Goal: Information Seeking & Learning: Check status

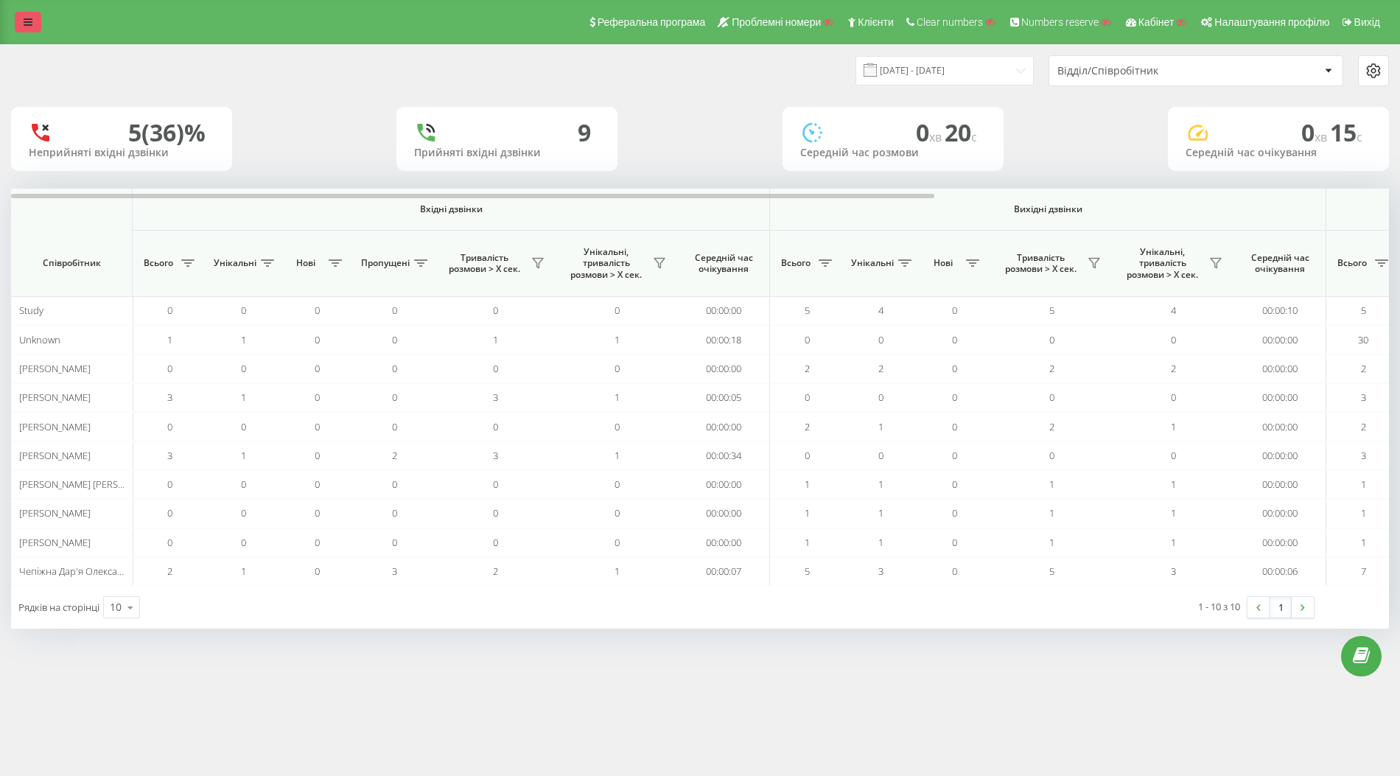
click at [30, 29] on link at bounding box center [28, 22] width 27 height 21
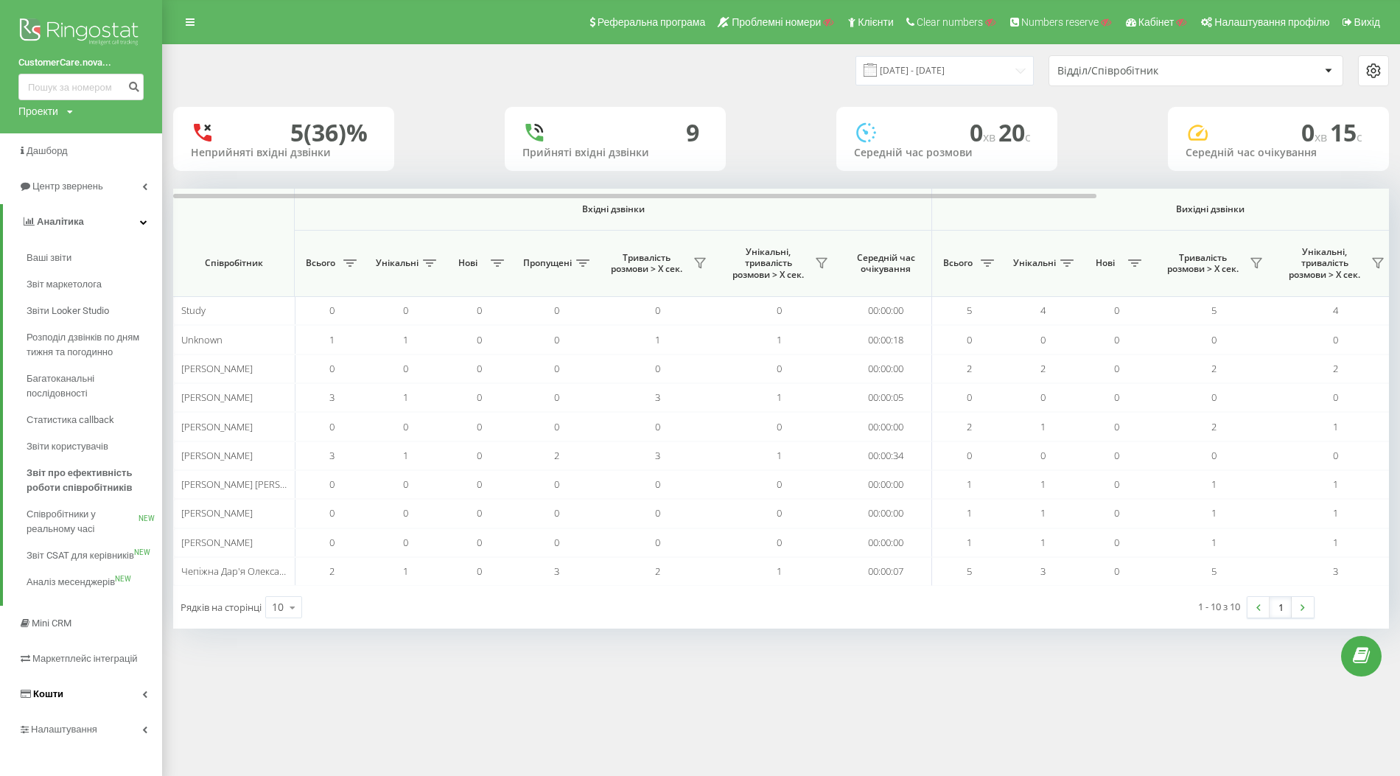
scroll to position [8, 0]
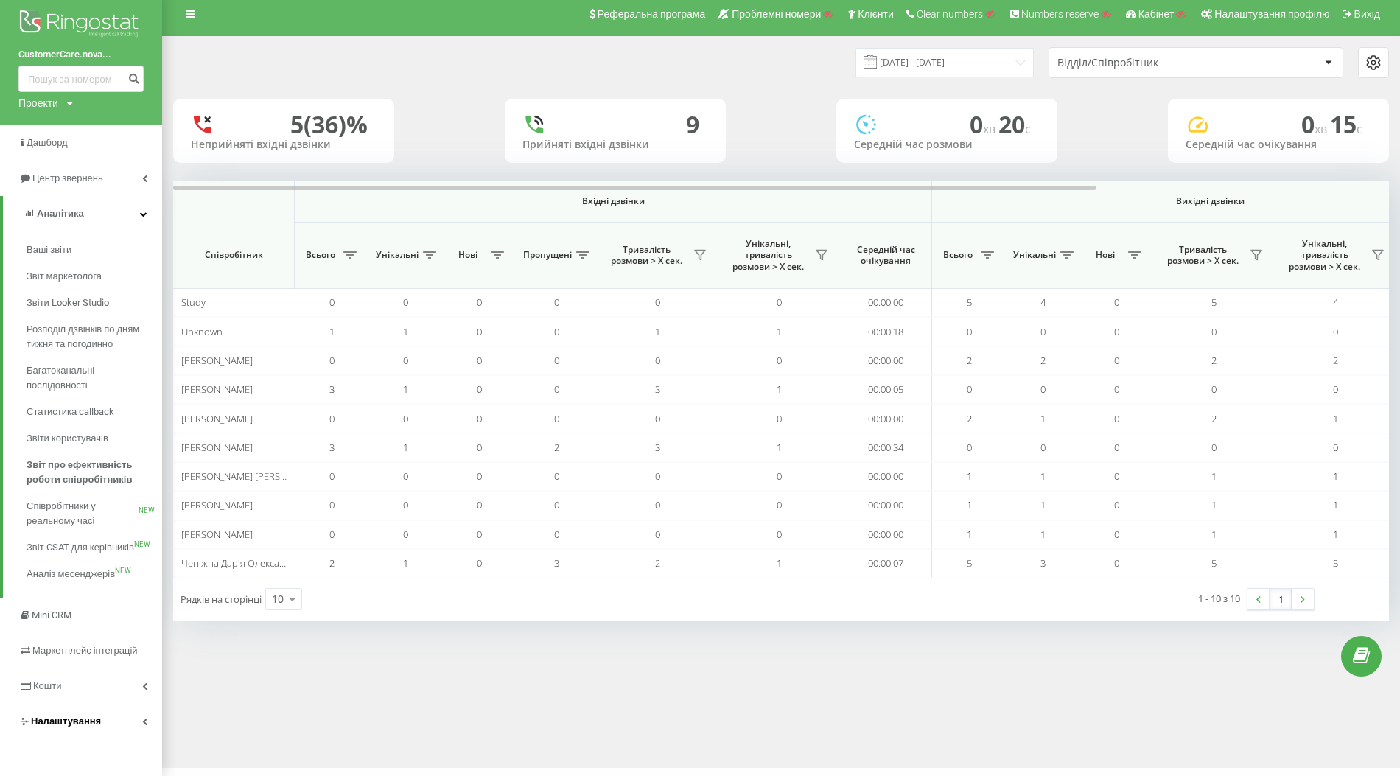
click at [69, 716] on span "Налаштування" at bounding box center [66, 721] width 70 height 11
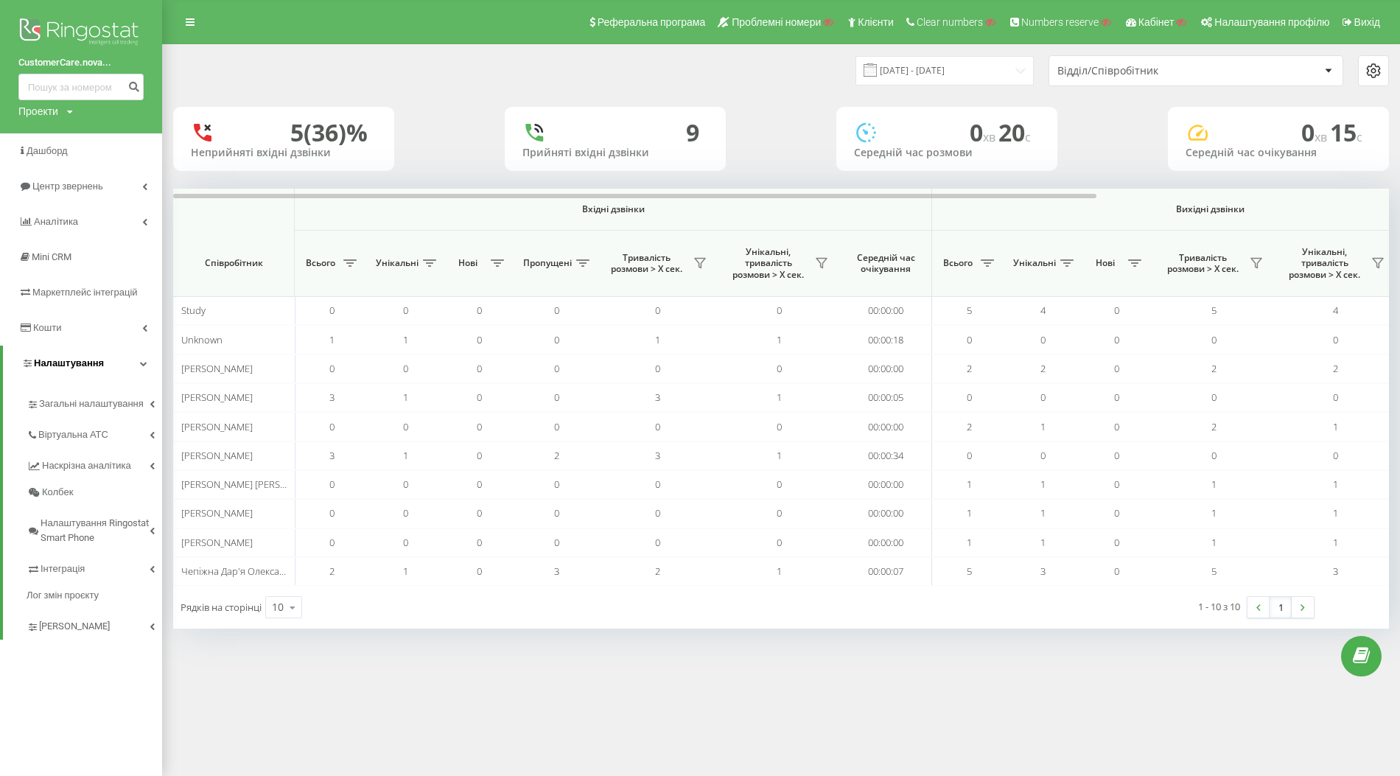
scroll to position [0, 0]
click at [78, 570] on span "Інтеграція" at bounding box center [65, 569] width 48 height 15
click at [85, 223] on link "Аналiтика" at bounding box center [81, 221] width 162 height 35
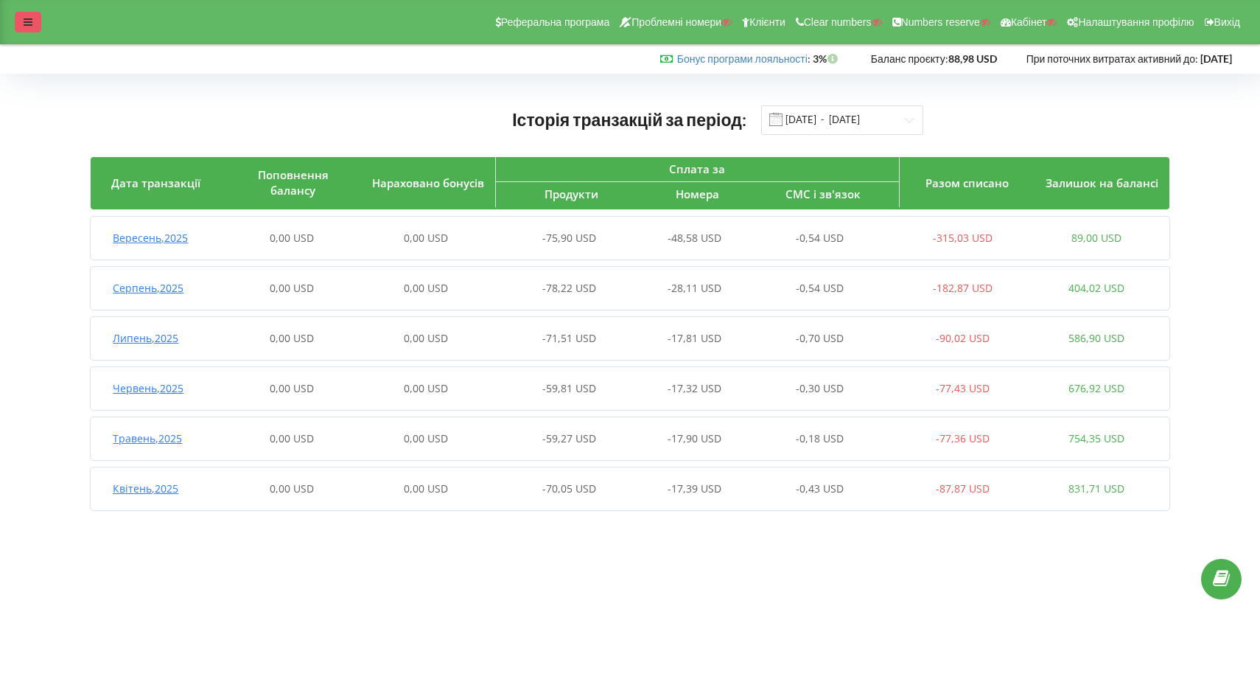
click at [29, 21] on icon at bounding box center [28, 22] width 9 height 10
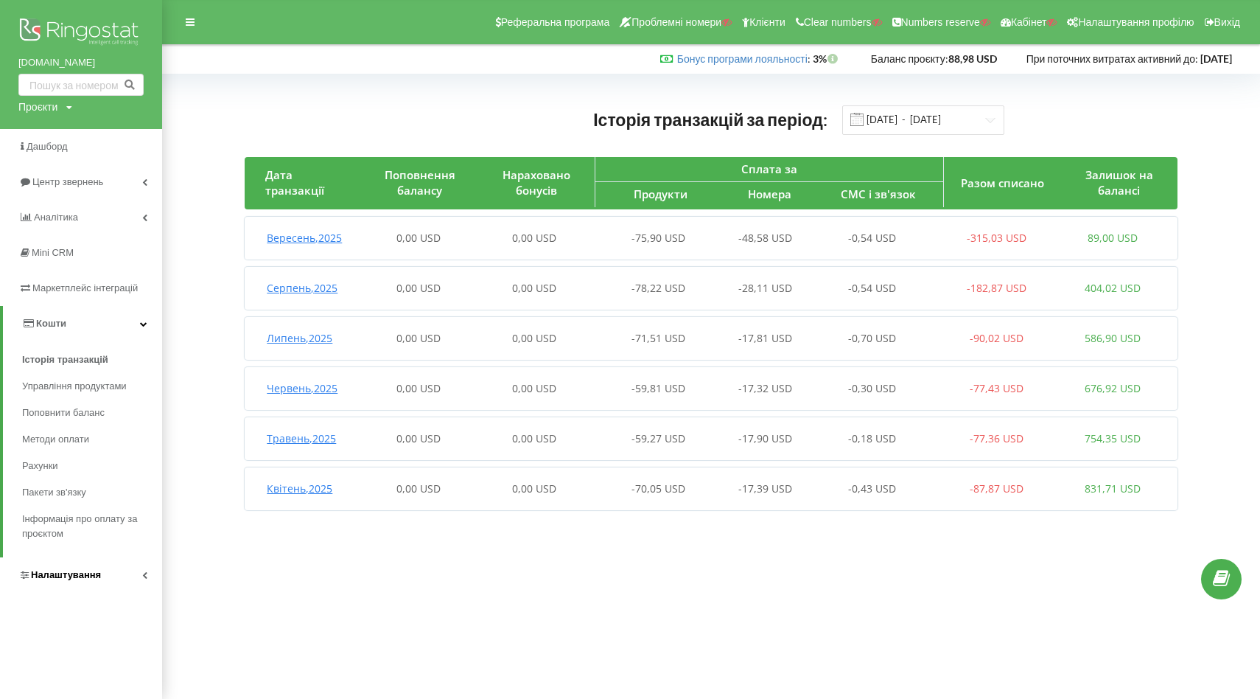
click at [64, 577] on span "Налаштування" at bounding box center [66, 574] width 70 height 11
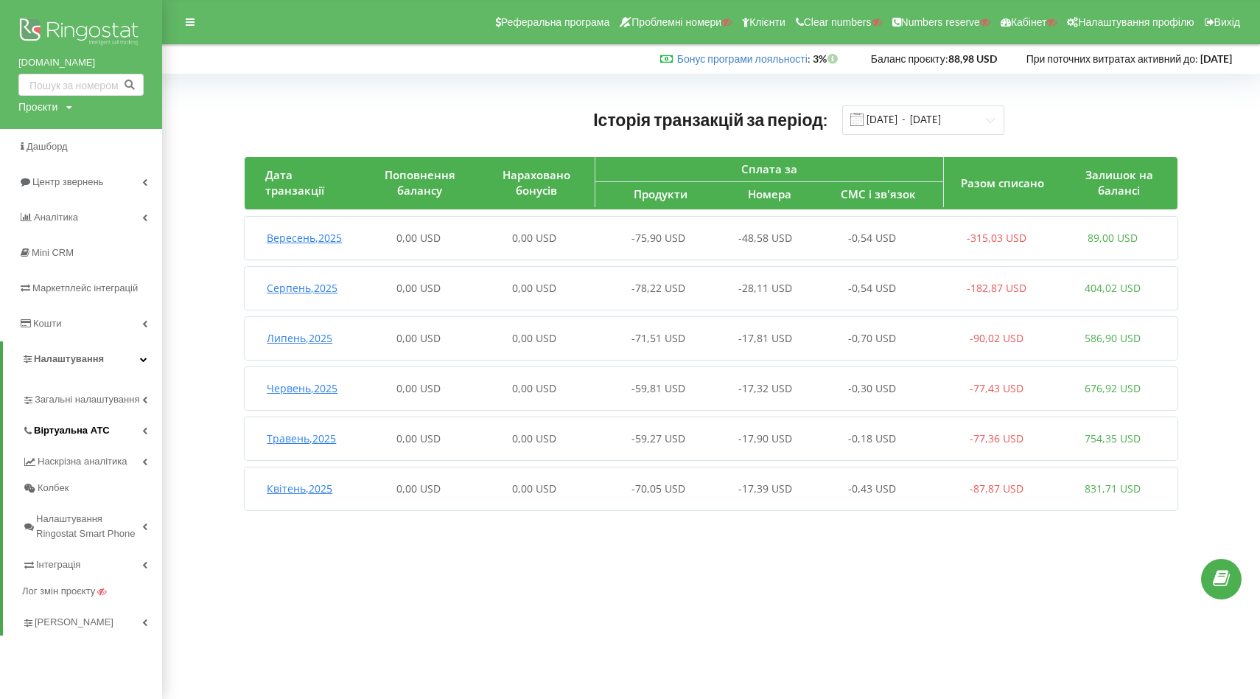
click at [59, 433] on span "Віртуальна АТС" at bounding box center [72, 430] width 76 height 15
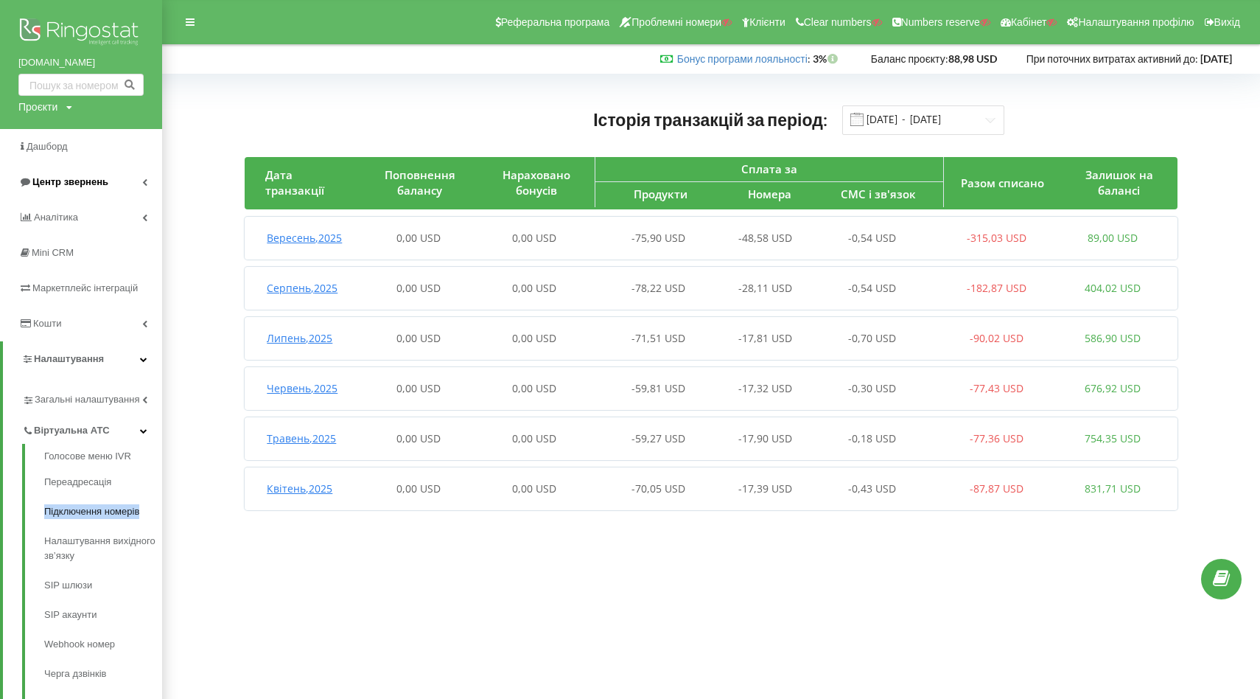
click at [76, 186] on span "Центр звернень" at bounding box center [70, 181] width 76 height 11
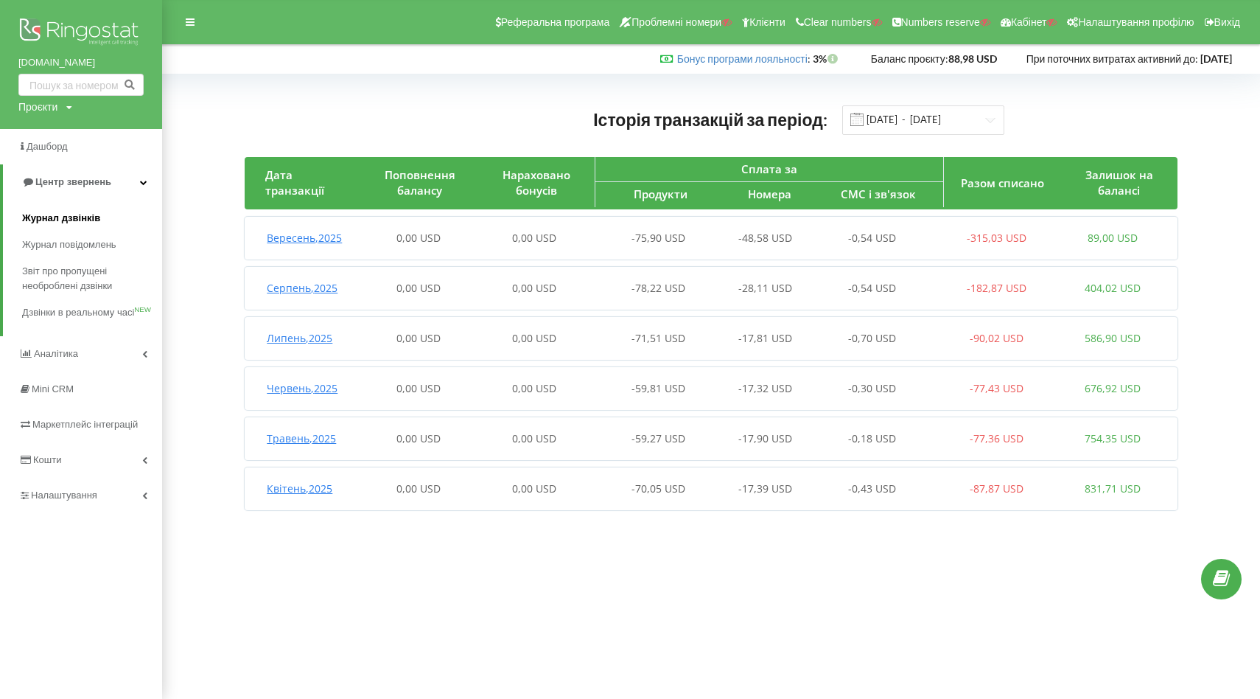
click at [49, 218] on span "Журнал дзвінків" at bounding box center [61, 218] width 78 height 15
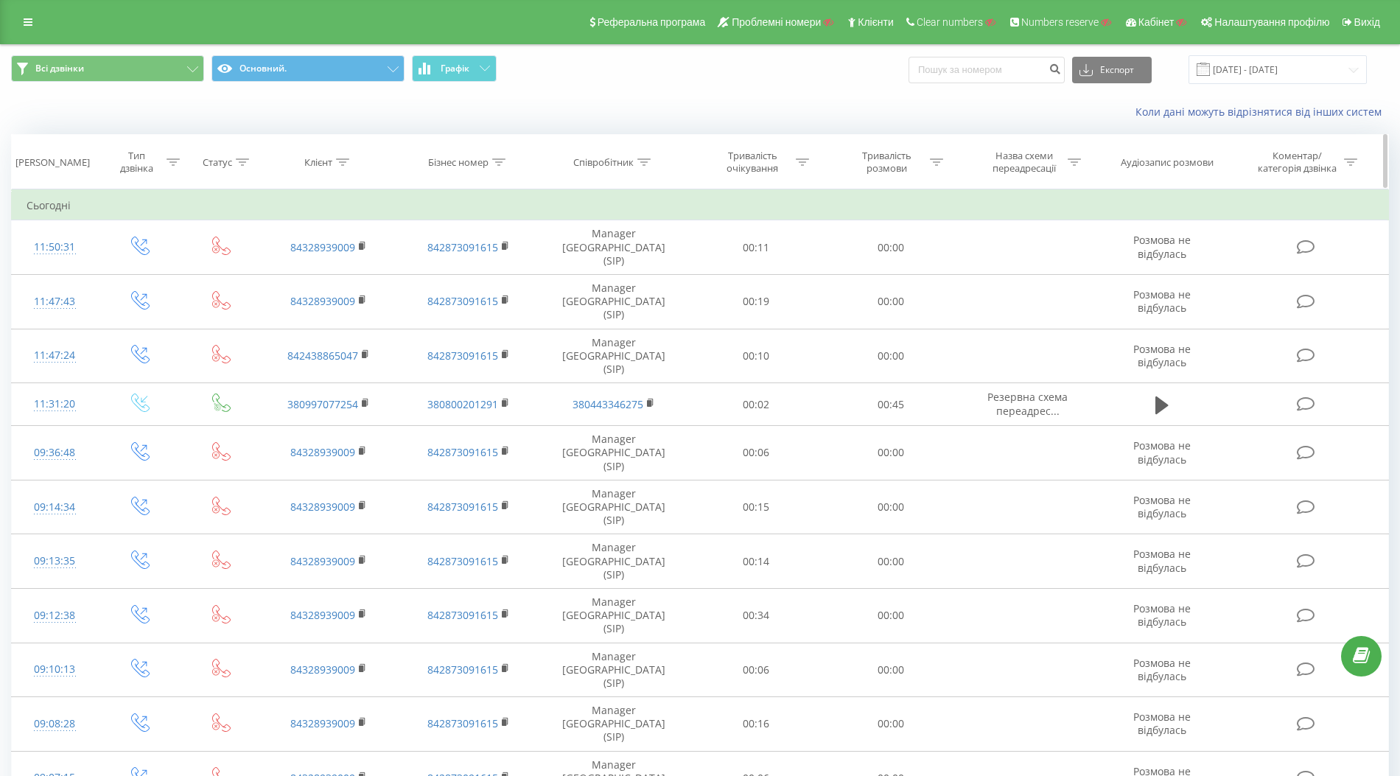
click at [245, 161] on icon at bounding box center [242, 161] width 13 height 7
click at [223, 269] on div "Введіть значення" at bounding box center [213, 269] width 105 height 12
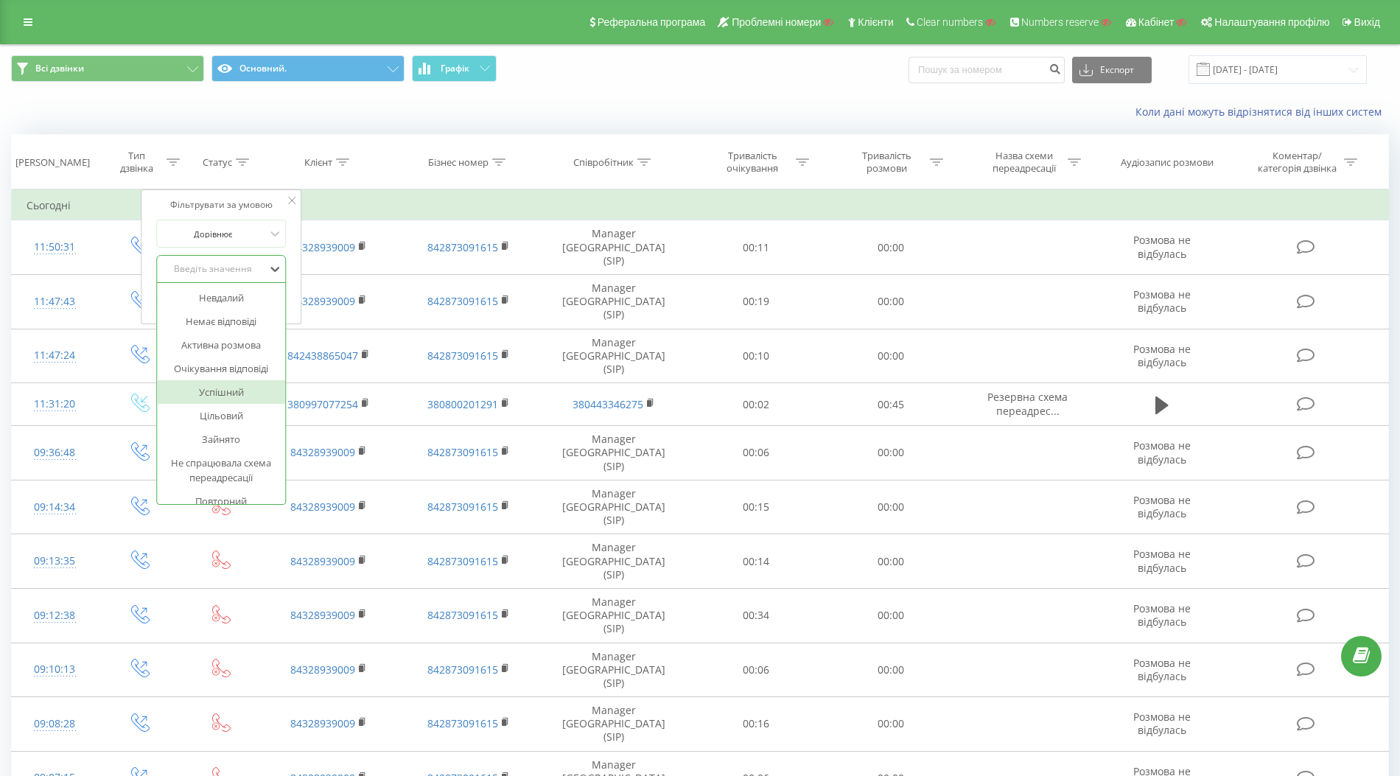
click at [227, 385] on div "Успішний" at bounding box center [221, 392] width 128 height 24
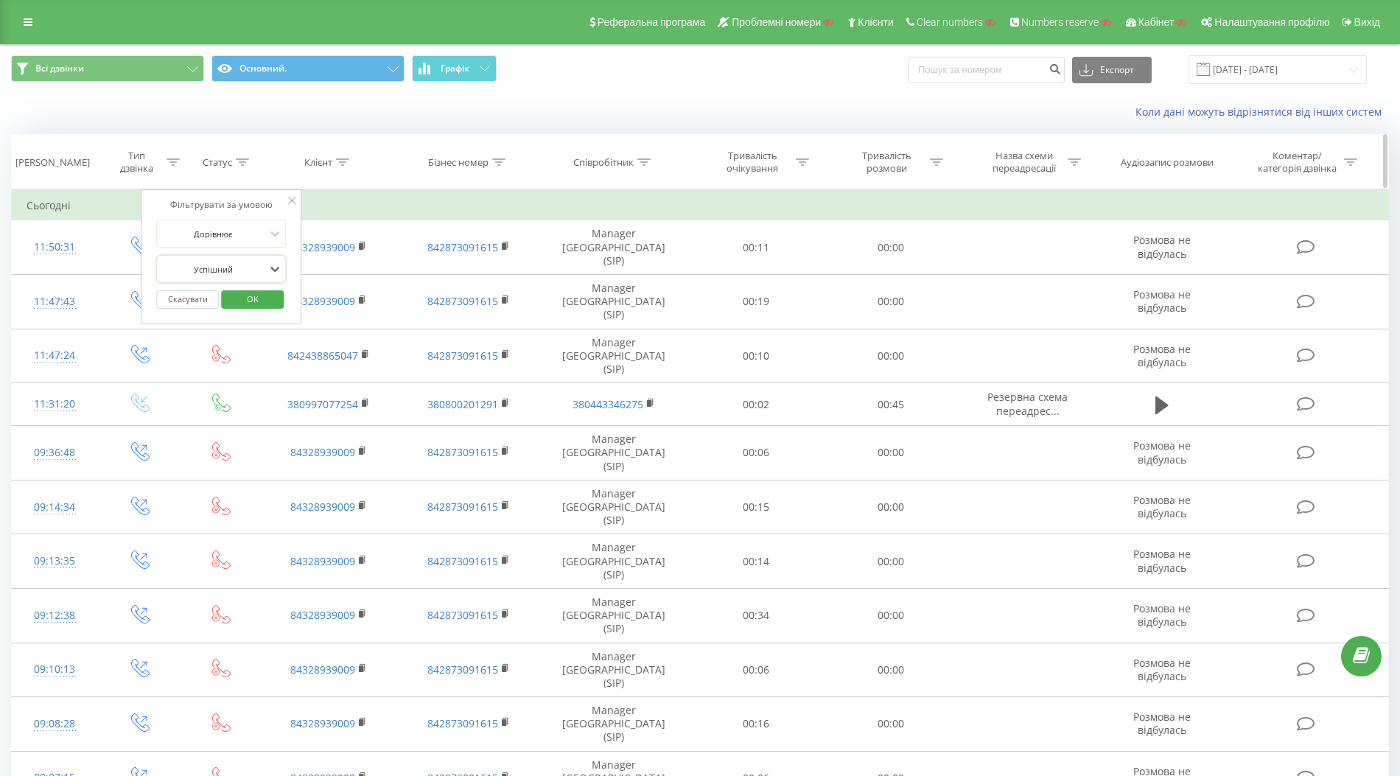
click at [934, 160] on icon at bounding box center [936, 161] width 13 height 7
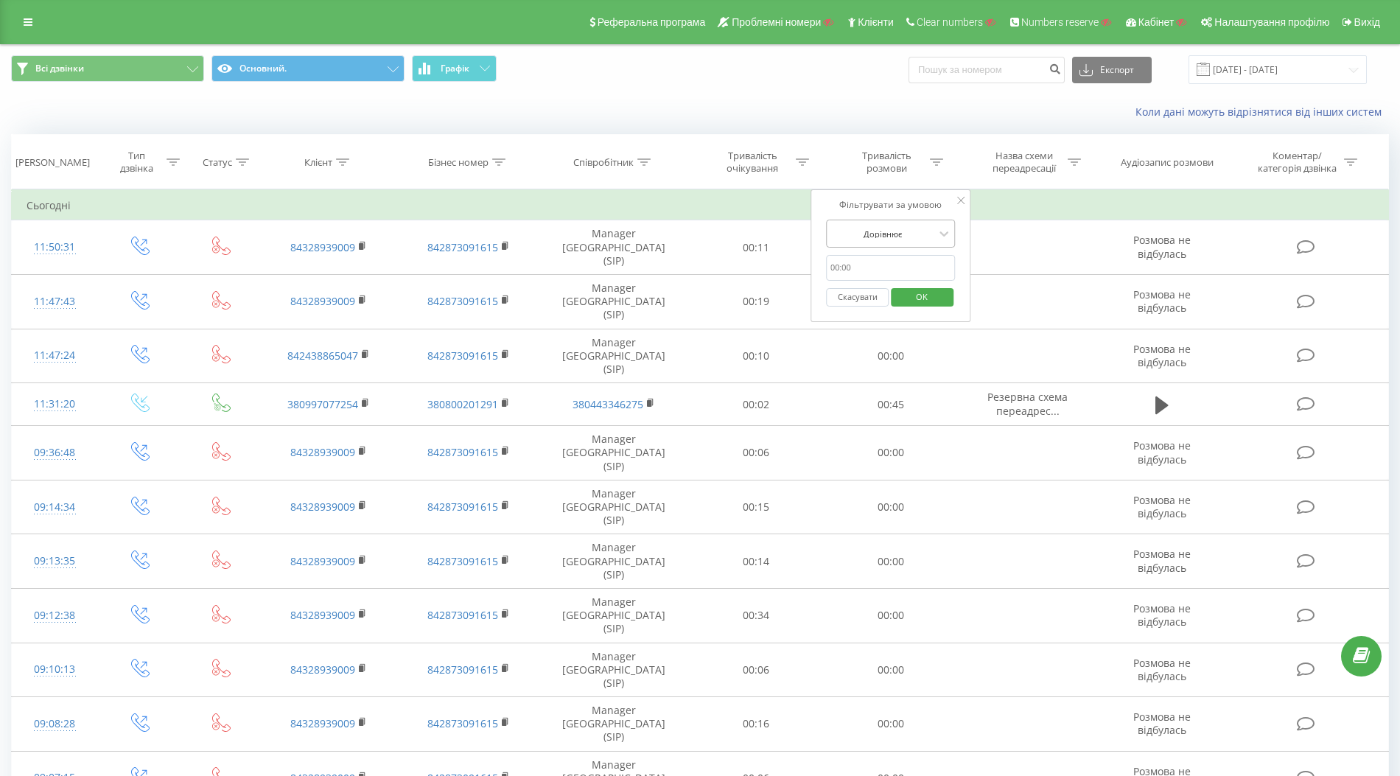
click at [885, 237] on div at bounding box center [883, 234] width 105 height 14
click at [901, 309] on div "Більше ніж" at bounding box center [891, 310] width 128 height 24
click at [867, 266] on input "text" at bounding box center [891, 268] width 130 height 26
type input "00:01"
click at [924, 297] on span "OK" at bounding box center [921, 296] width 41 height 23
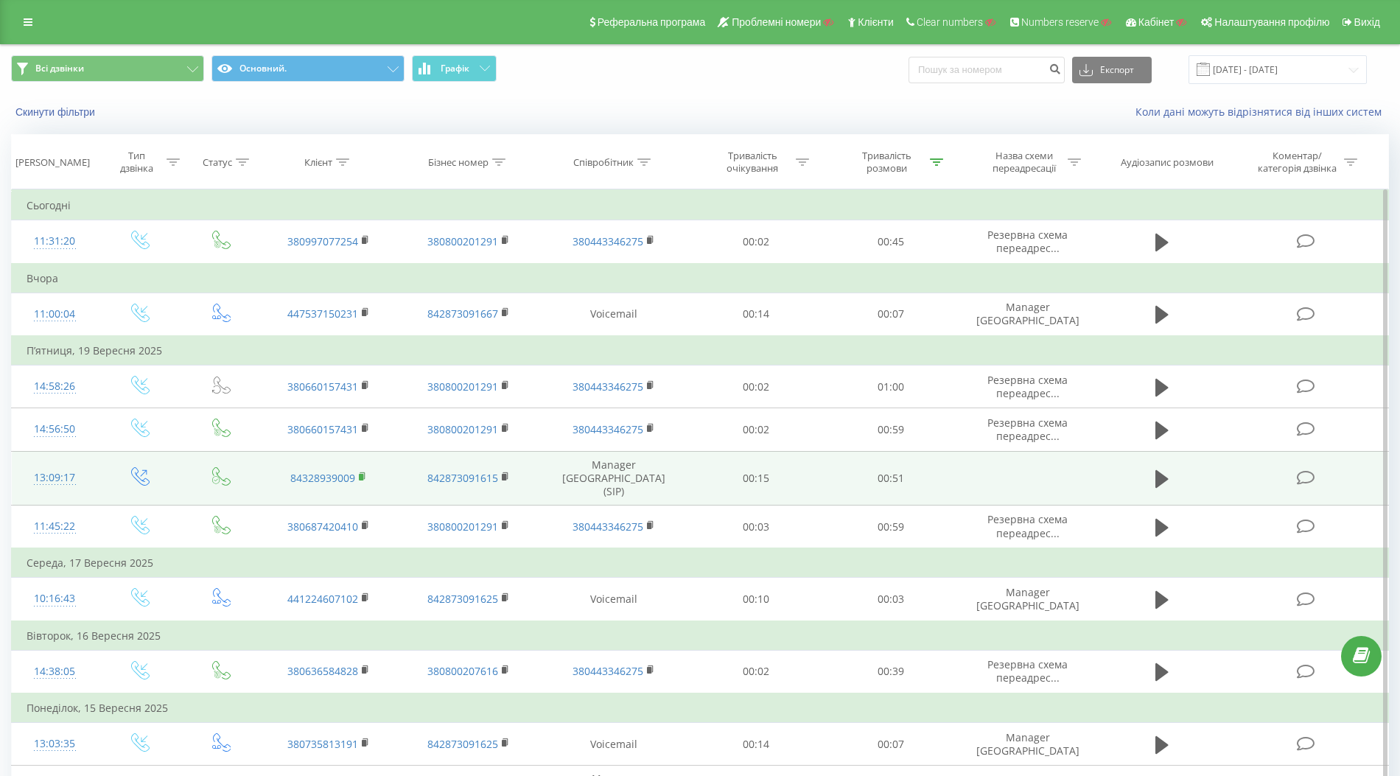
click at [362, 474] on rect at bounding box center [361, 477] width 4 height 7
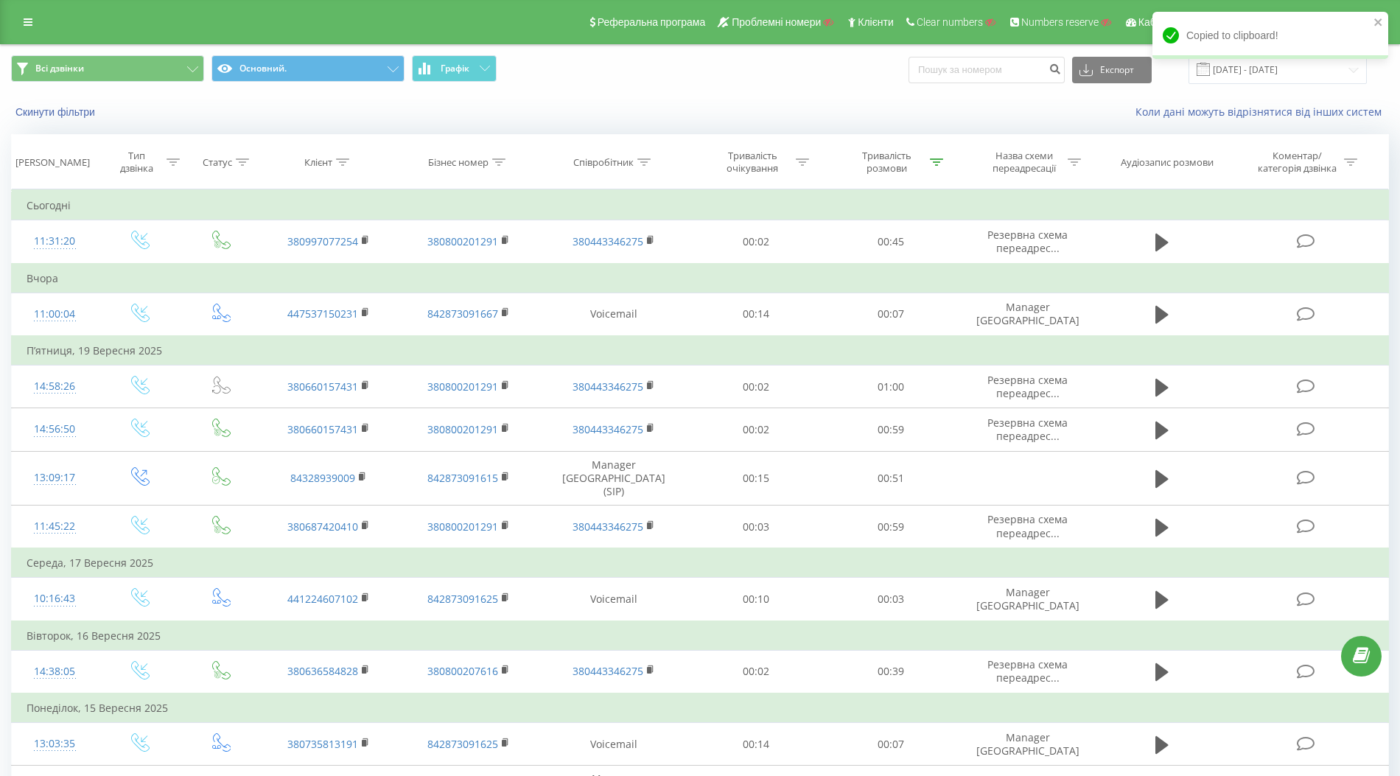
click at [350, 160] on div "Клієнт" at bounding box center [329, 162] width 140 height 13
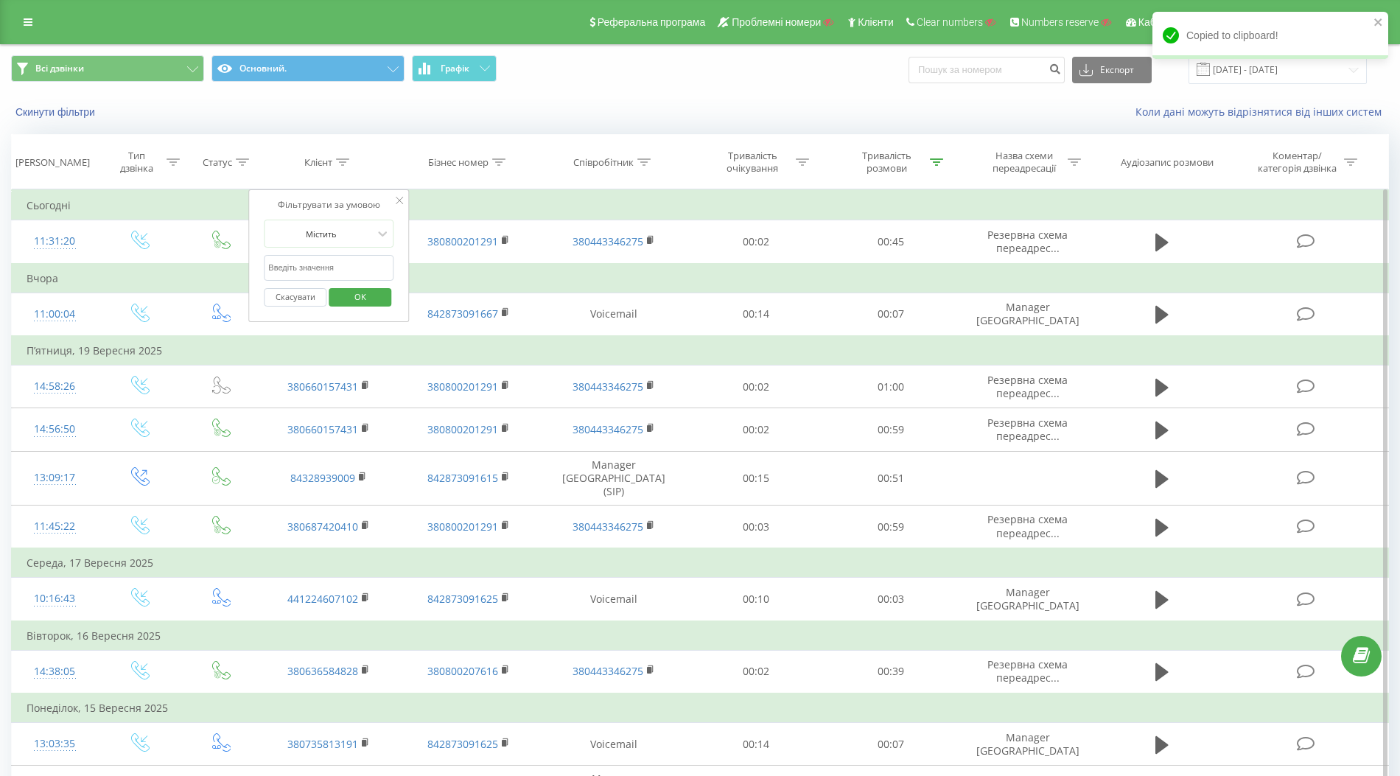
click at [321, 260] on input "text" at bounding box center [329, 268] width 130 height 26
paste input "84328939009"
click at [276, 267] on input "84328939009" at bounding box center [329, 268] width 130 height 26
type input "84"
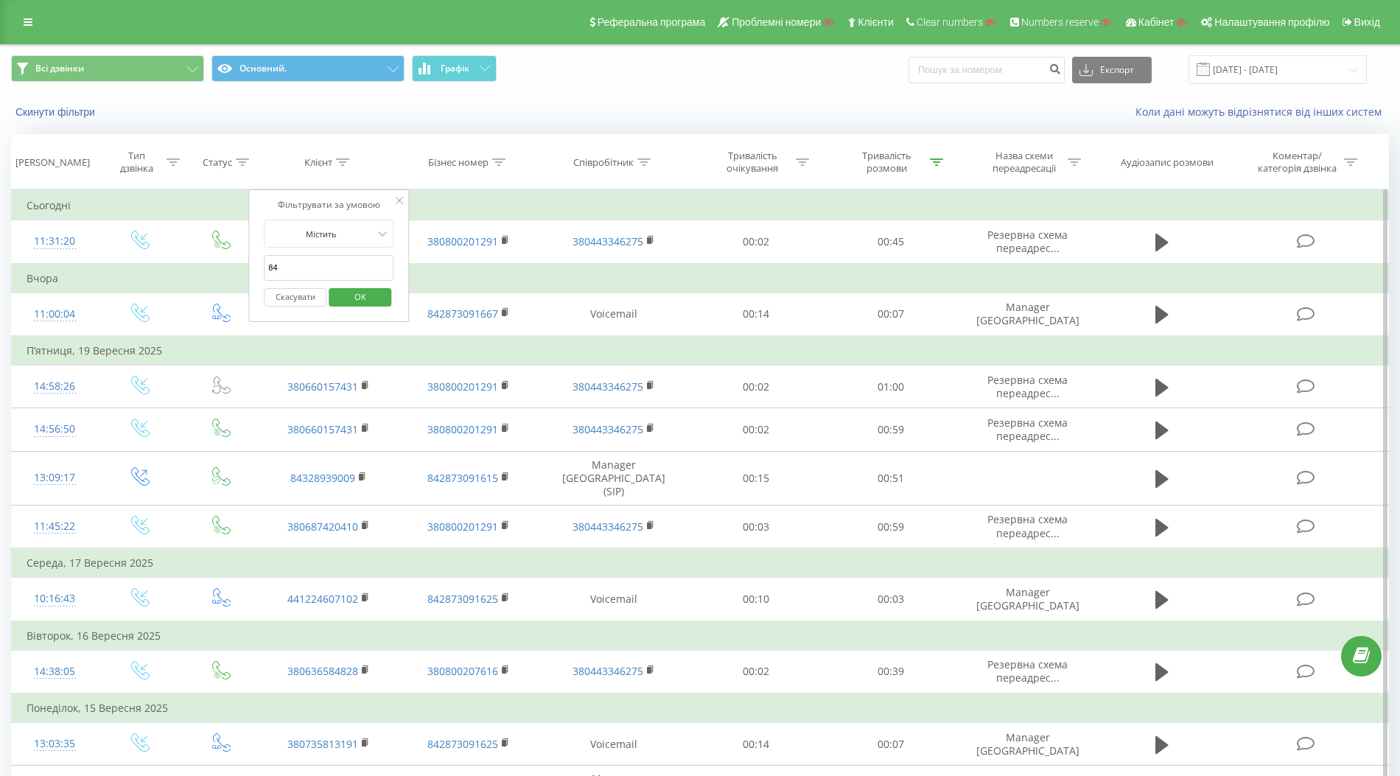
click button "OK" at bounding box center [360, 297] width 63 height 18
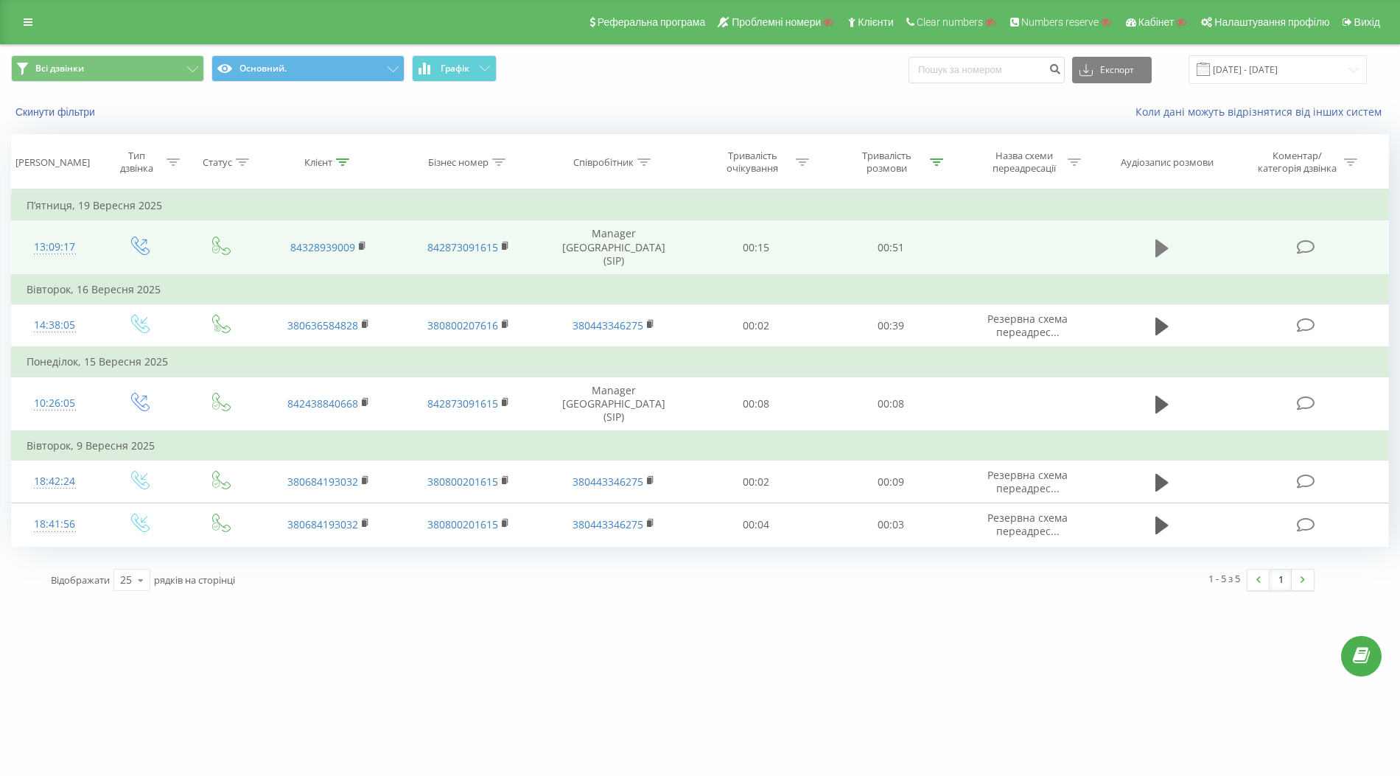
click at [1161, 239] on icon at bounding box center [1162, 248] width 13 height 18
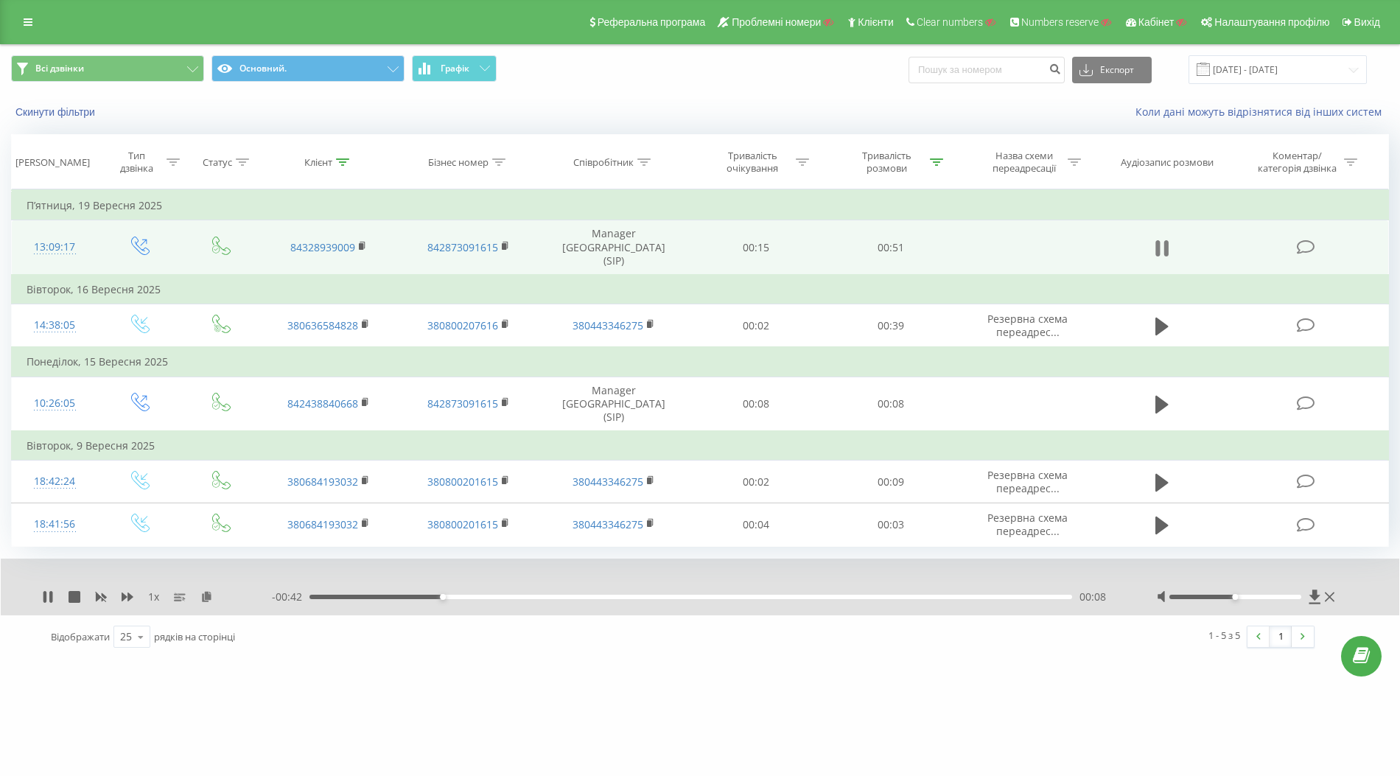
click at [1167, 241] on icon at bounding box center [1166, 248] width 4 height 16
click at [52, 241] on div "13:09:17" at bounding box center [55, 247] width 56 height 29
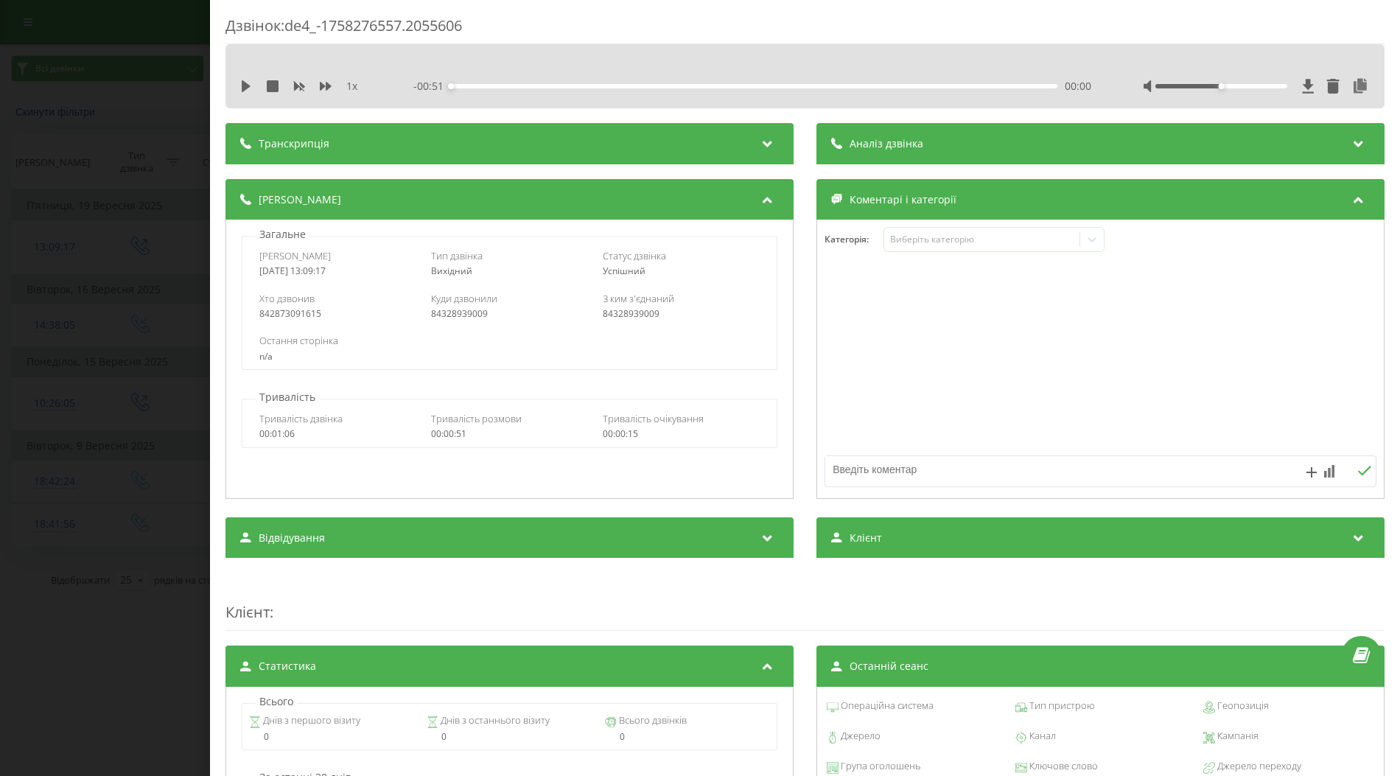
click at [128, 343] on div "Дзвінок : de4_-1758276557.2055606 1 x - 00:51 00:00 00:00 Транскрипція Для AI-а…" at bounding box center [700, 388] width 1400 height 776
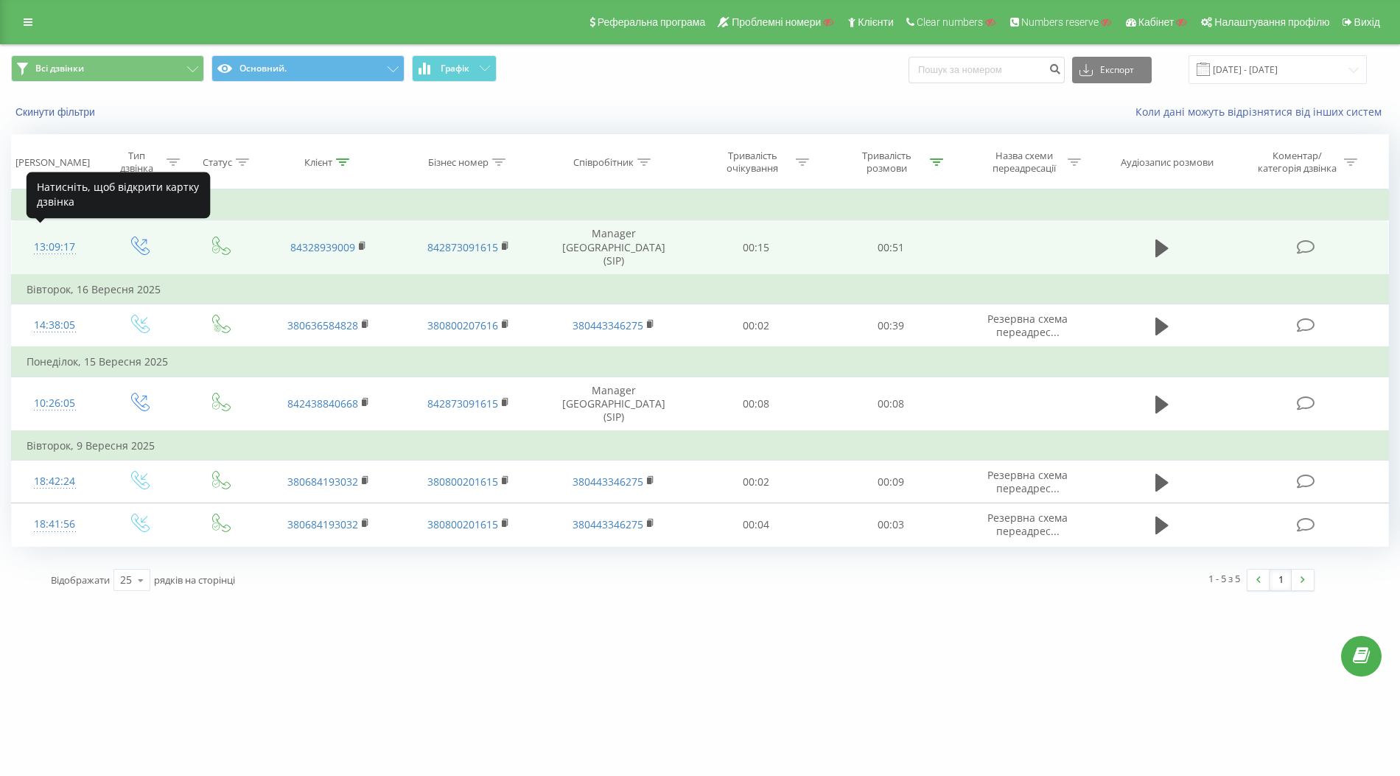
click at [55, 237] on div "13:09:17" at bounding box center [55, 247] width 56 height 29
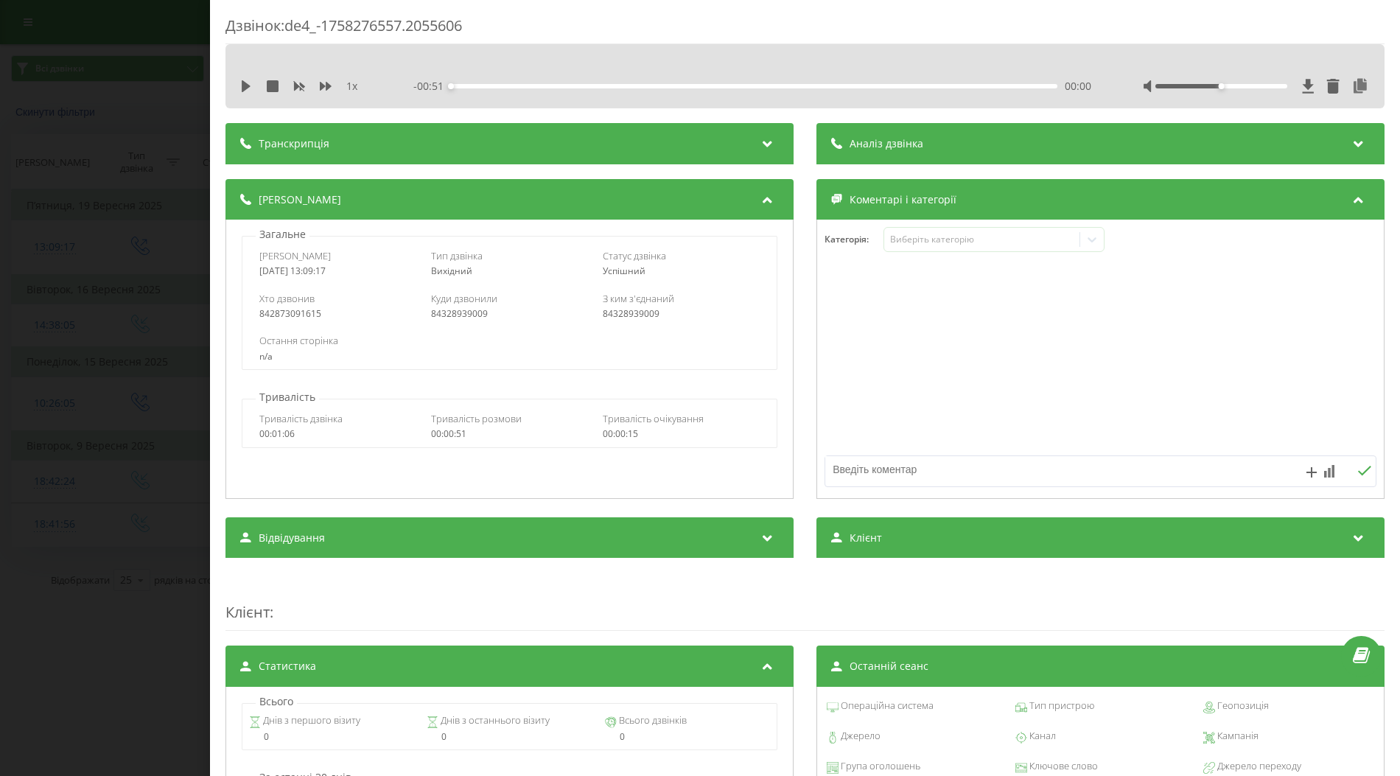
click at [152, 373] on div "Дзвінок : de4_-1758276557.2055606 1 x - 00:51 00:00 00:00 Транскрипція Для AI-а…" at bounding box center [700, 388] width 1400 height 776
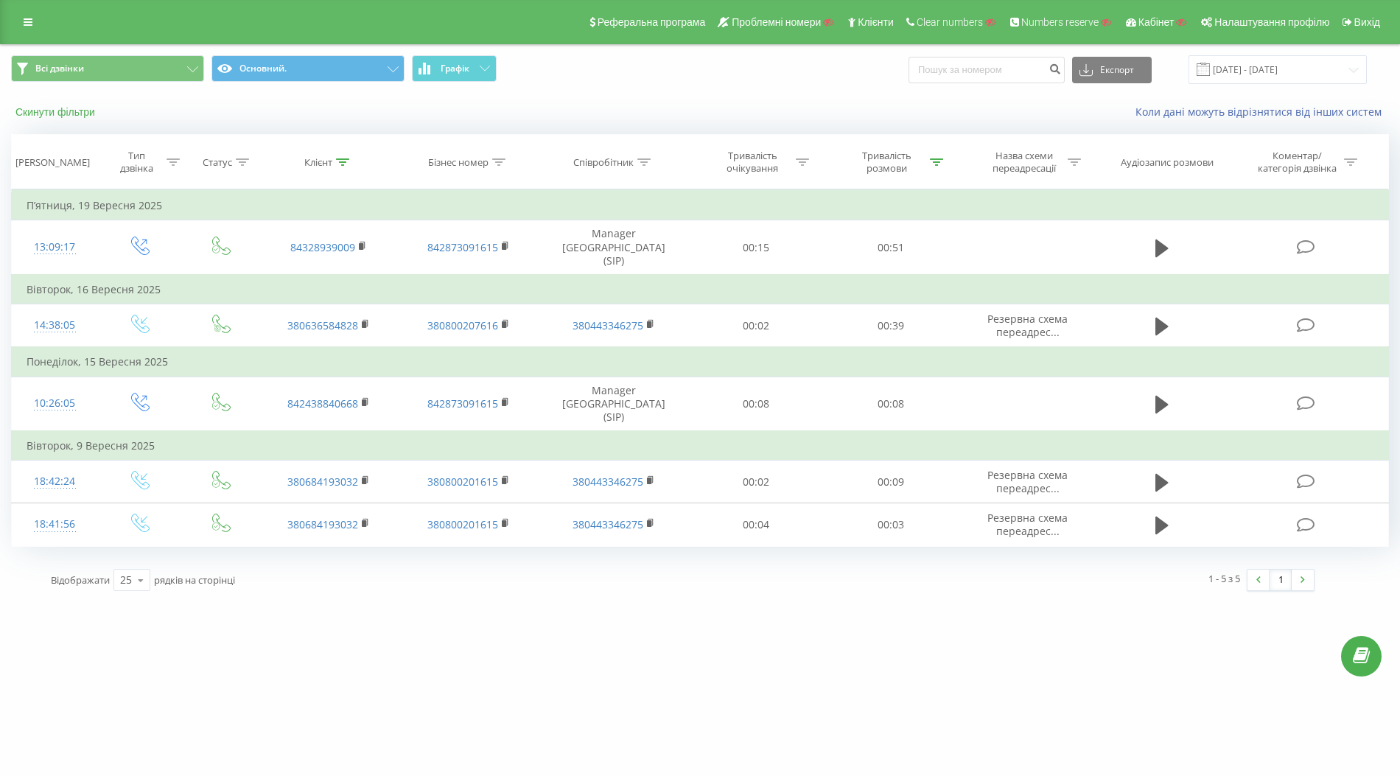
click at [64, 113] on button "Скинути фільтри" at bounding box center [56, 111] width 91 height 13
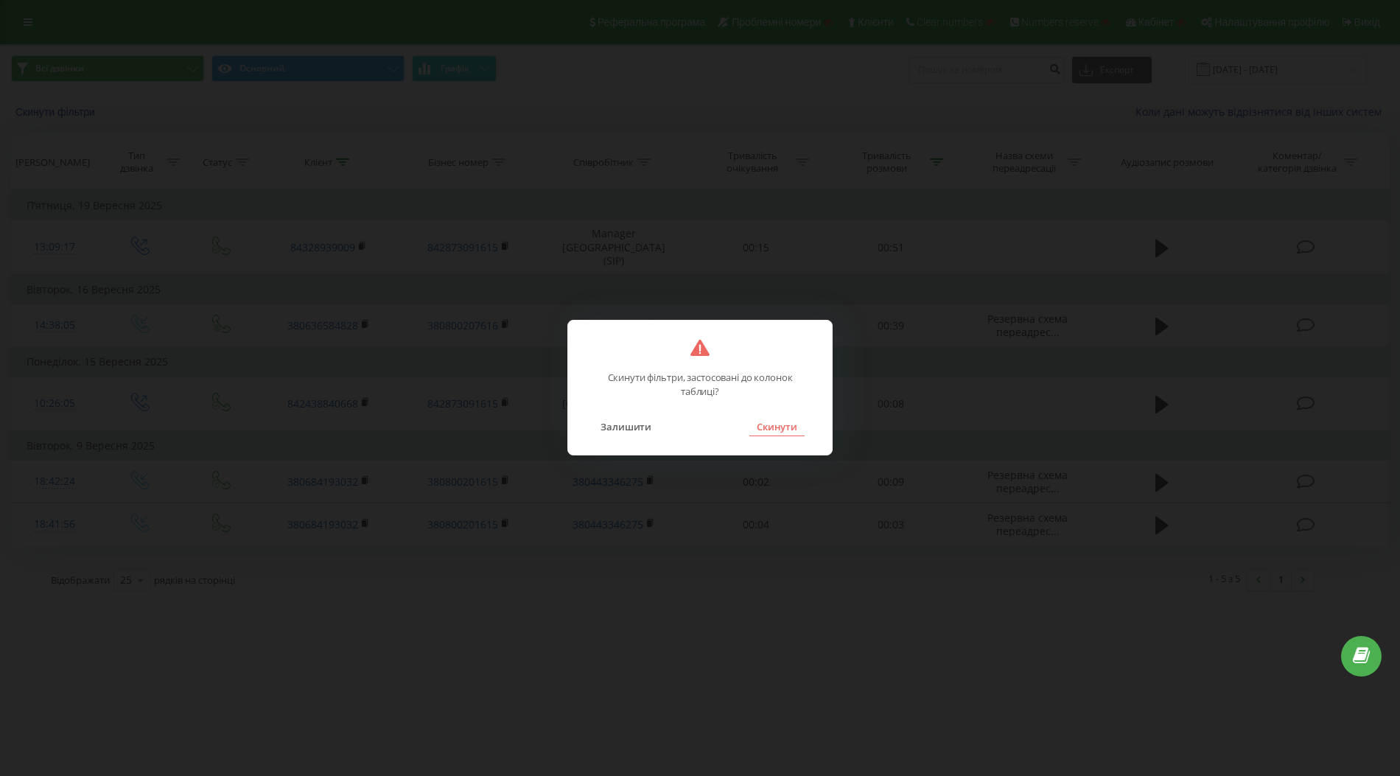
click at [791, 426] on button "Скинути" at bounding box center [776, 426] width 55 height 19
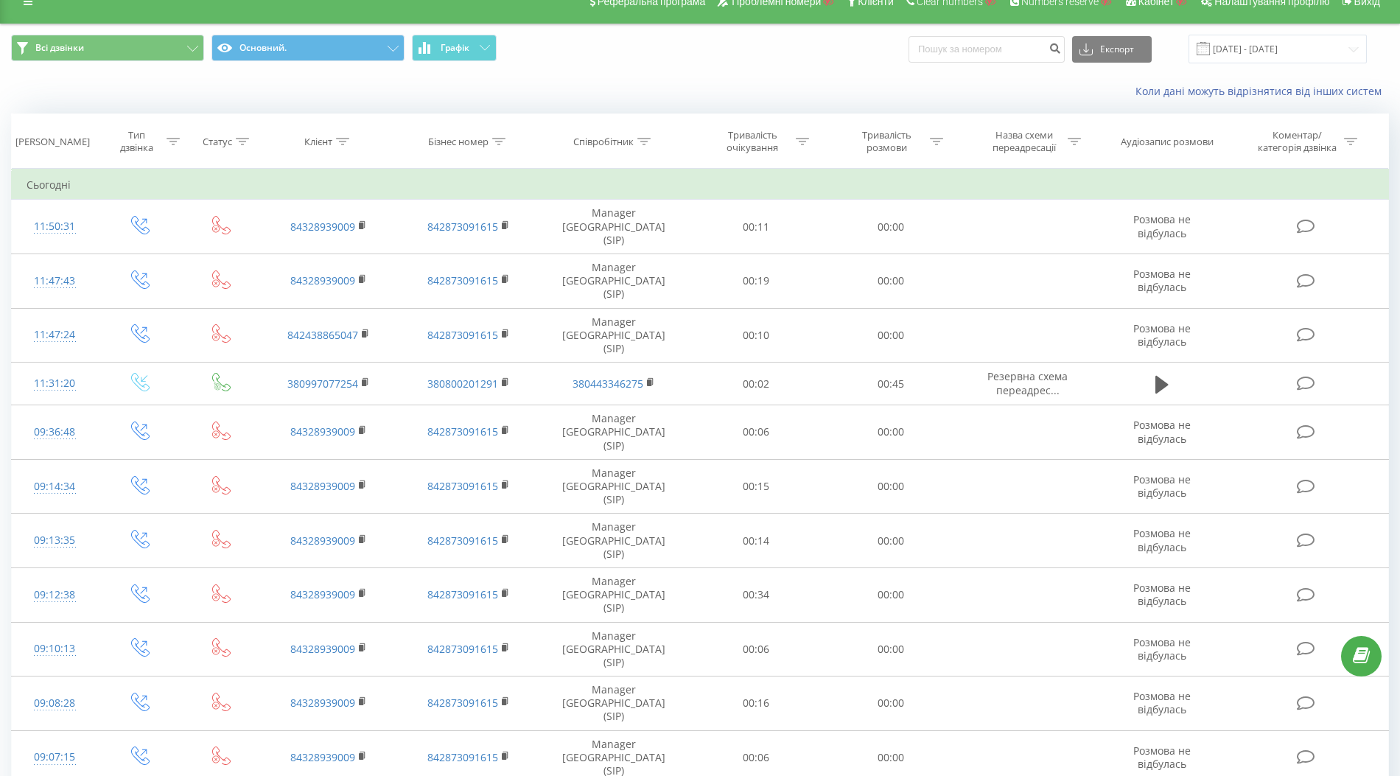
scroll to position [19, 0]
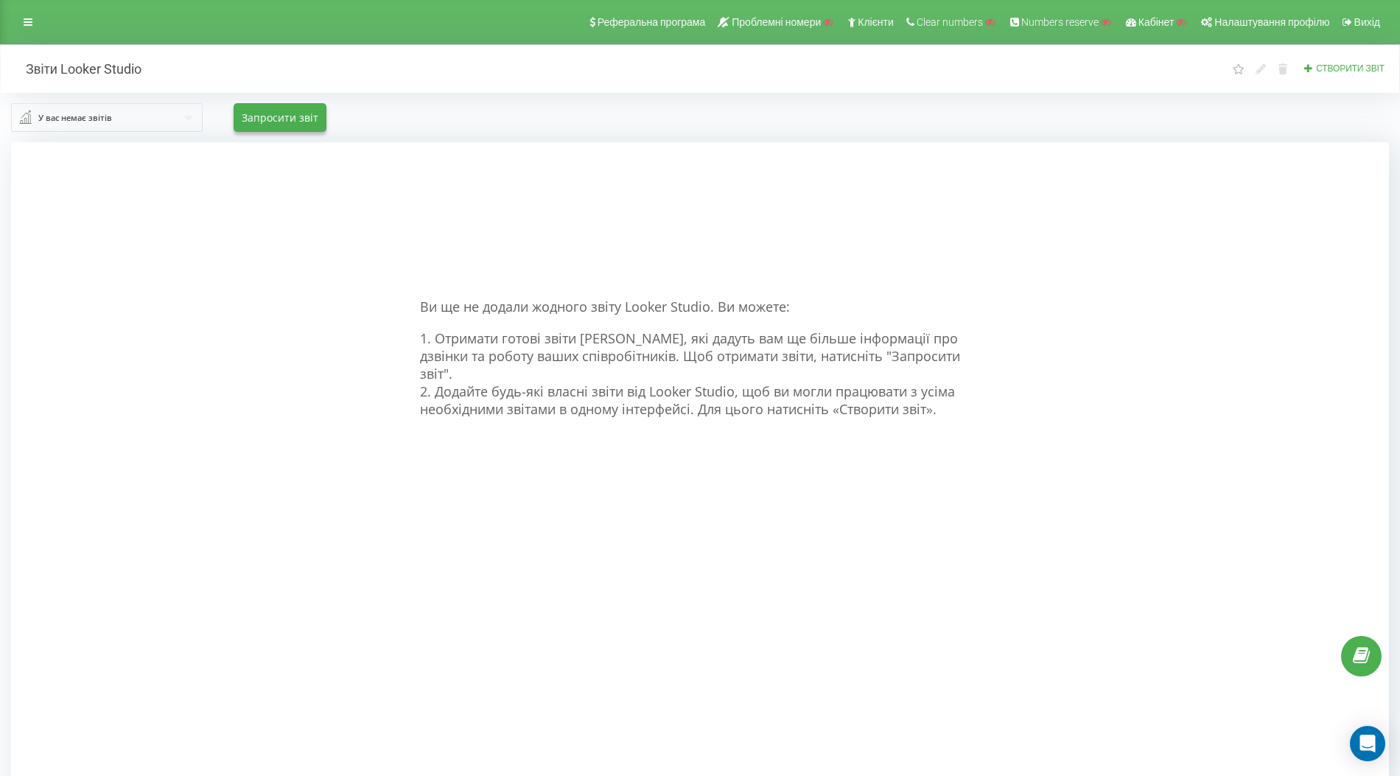
click at [169, 116] on input "text" at bounding box center [108, 117] width 190 height 27
